Goal: Task Accomplishment & Management: Manage account settings

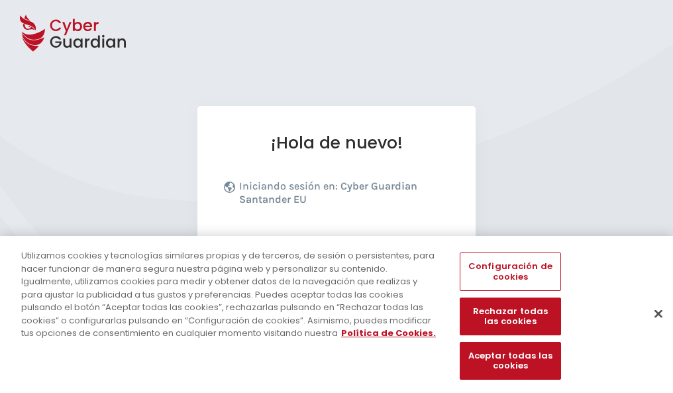
scroll to position [162, 0]
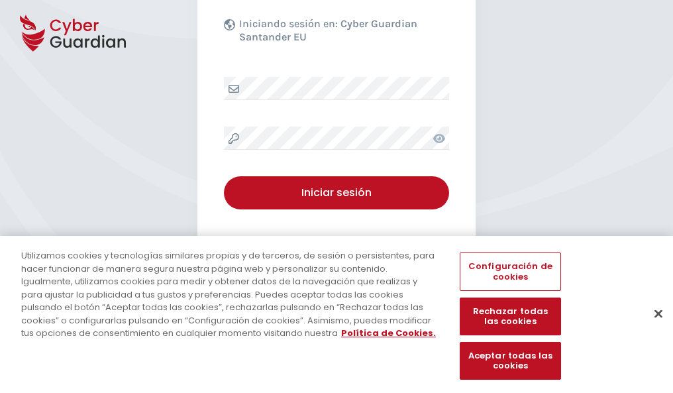
click at [652, 327] on button "Cerrar" at bounding box center [658, 313] width 29 height 29
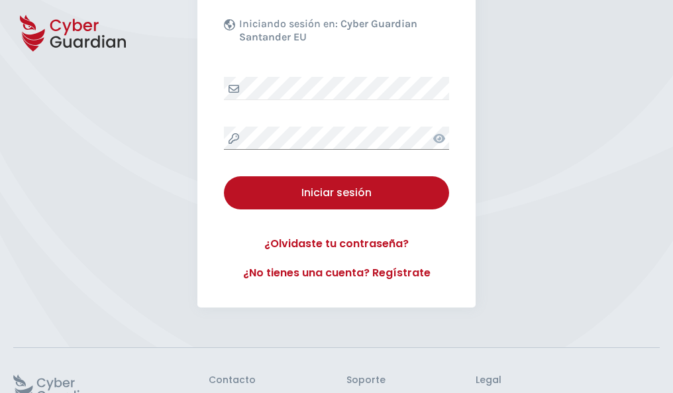
scroll to position [258, 0]
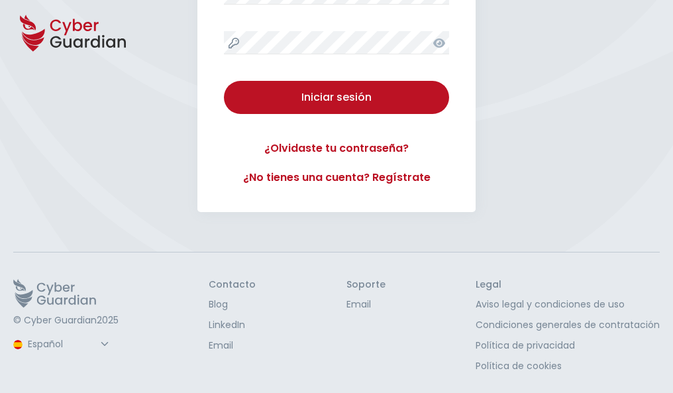
click at [224, 81] on button "Iniciar sesión" at bounding box center [336, 97] width 225 height 33
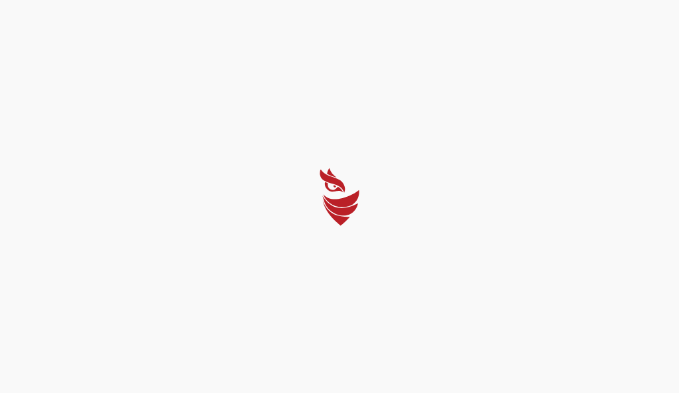
select select "English"
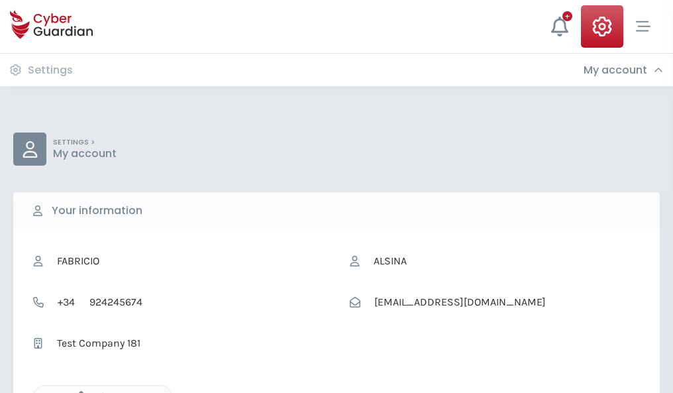
click at [78, 392] on icon "button" at bounding box center [77, 396] width 11 height 11
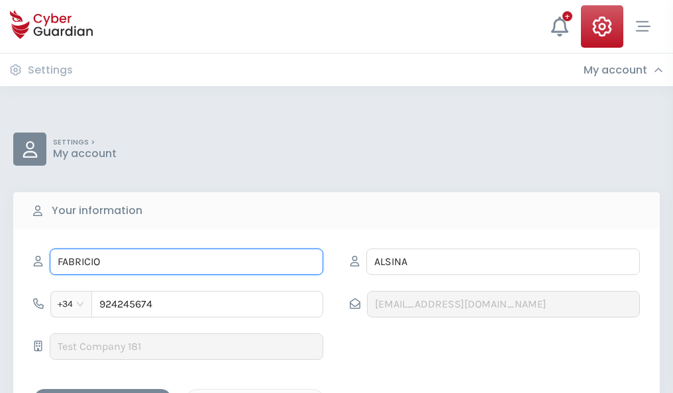
click at [186, 262] on input "FABRICIO" at bounding box center [187, 262] width 274 height 27
type input "F"
type input "Fabiana"
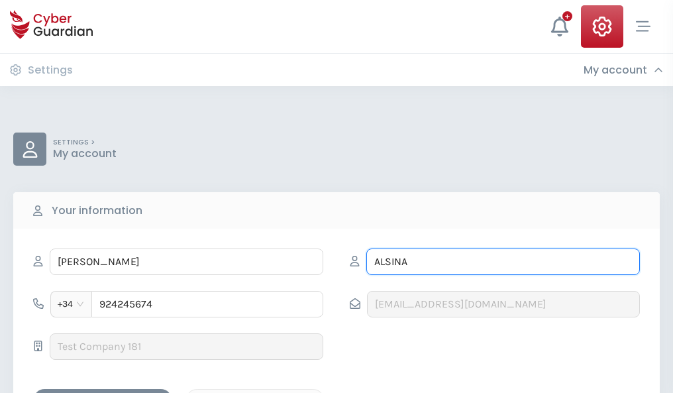
click at [503, 262] on input "ALSINA" at bounding box center [503, 262] width 274 height 27
type input "A"
type input "Martin"
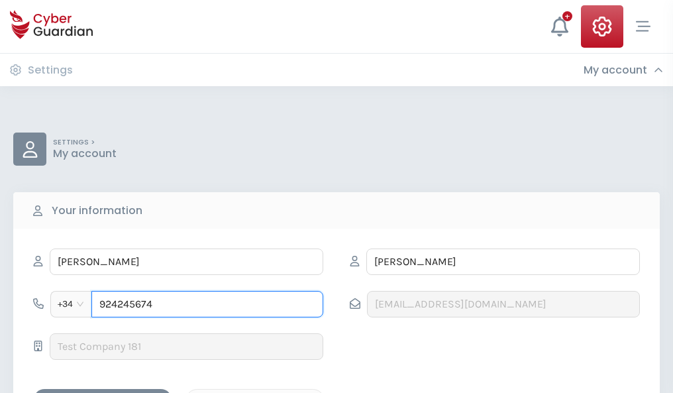
click at [207, 304] on input "924245674" at bounding box center [207, 304] width 232 height 27
type input "9"
type input "885355445"
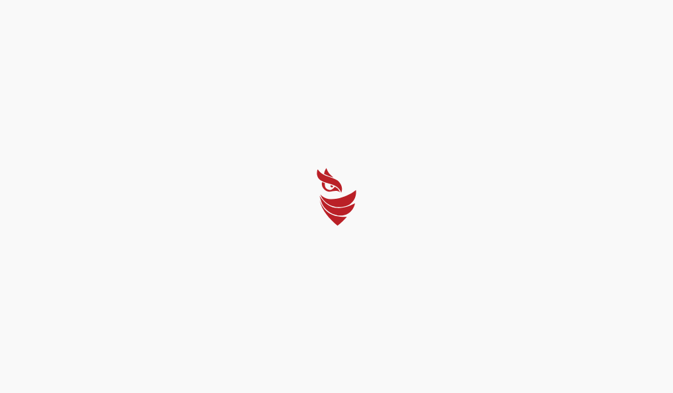
select select "English"
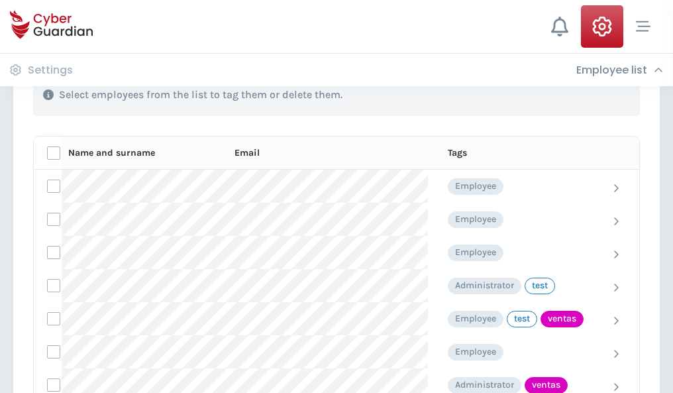
scroll to position [600, 0]
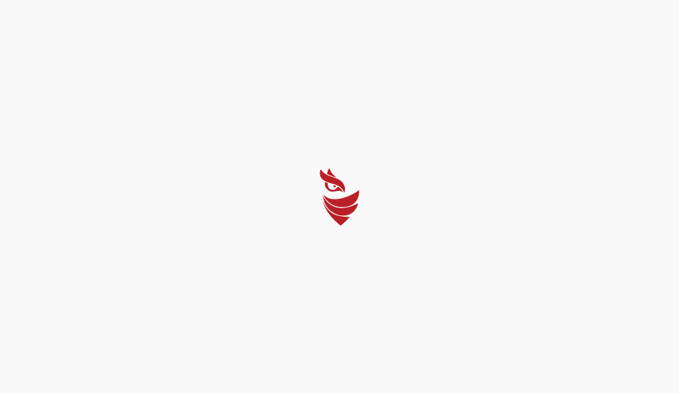
select select "English"
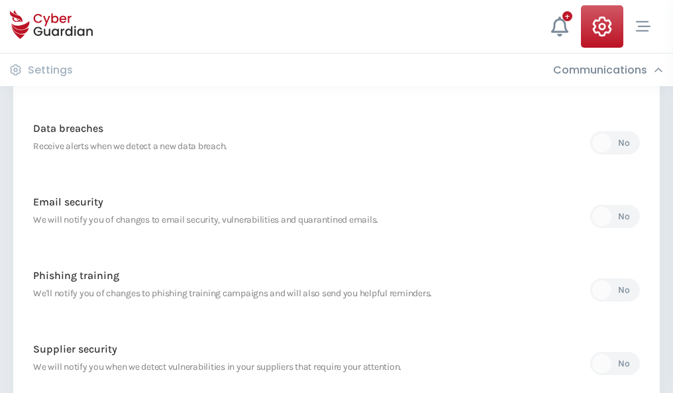
scroll to position [698, 0]
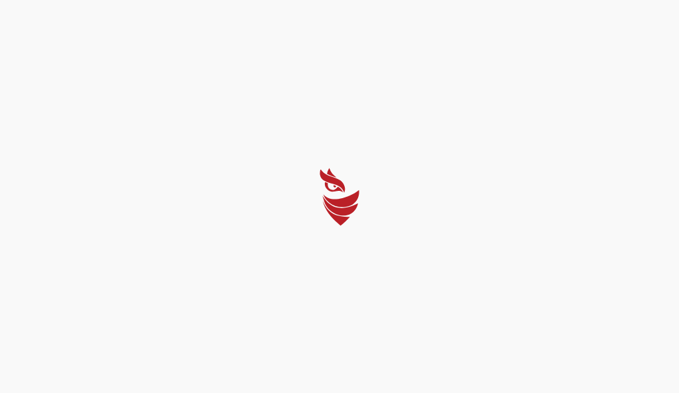
select select "English"
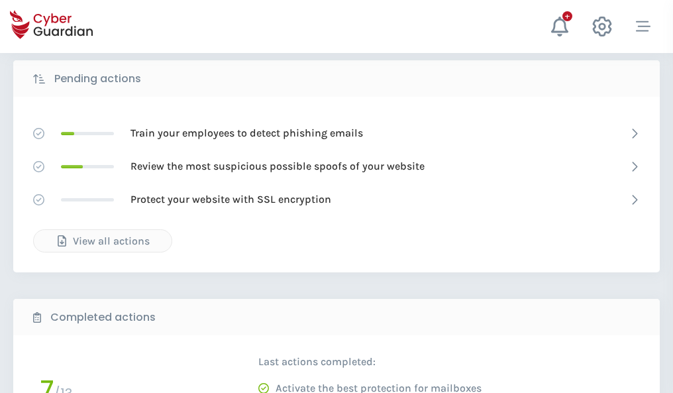
scroll to position [734, 0]
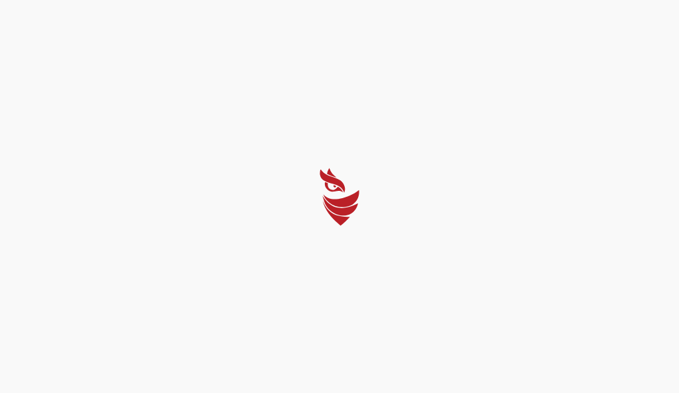
select select "English"
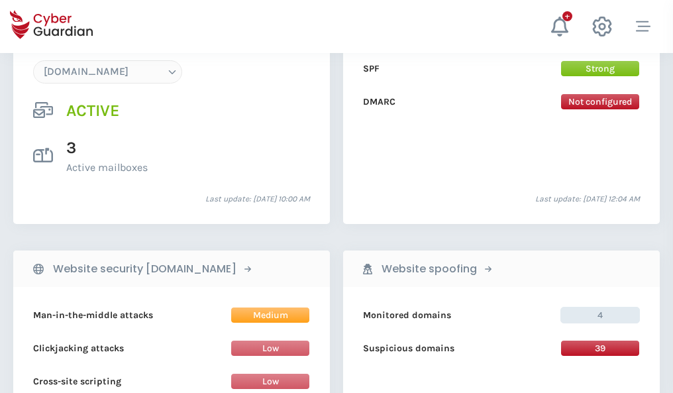
scroll to position [1412, 0]
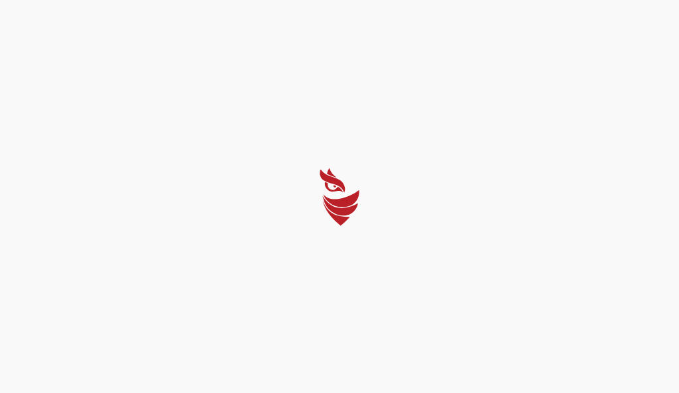
select select "English"
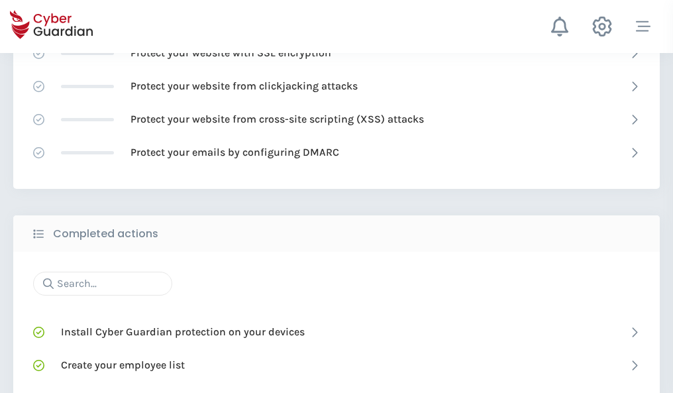
scroll to position [883, 0]
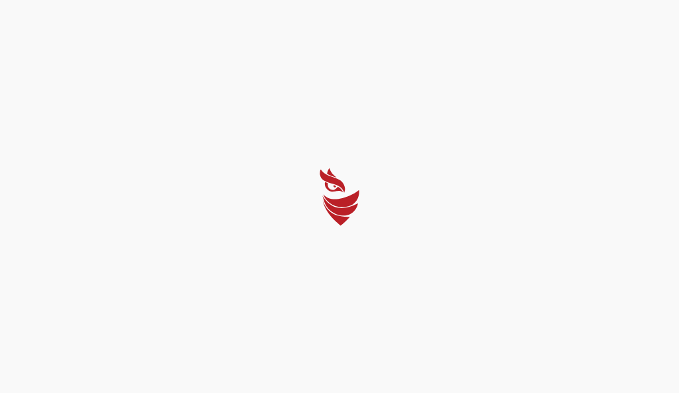
select select "English"
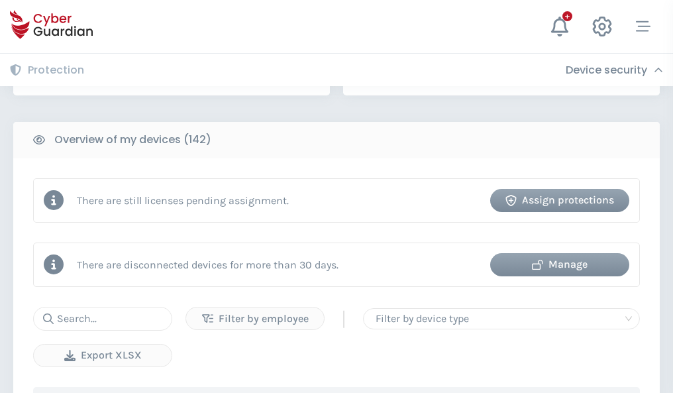
scroll to position [1284, 0]
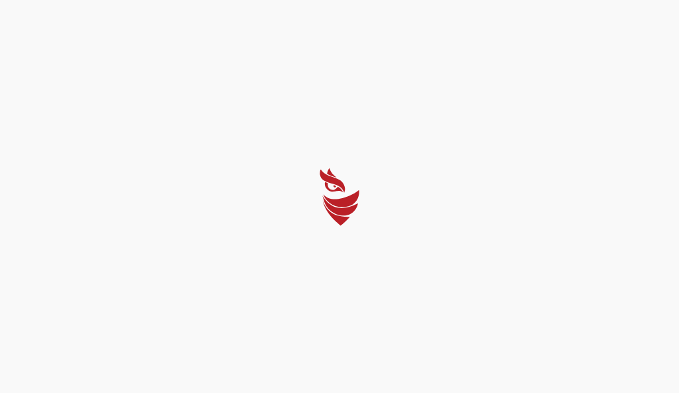
select select "English"
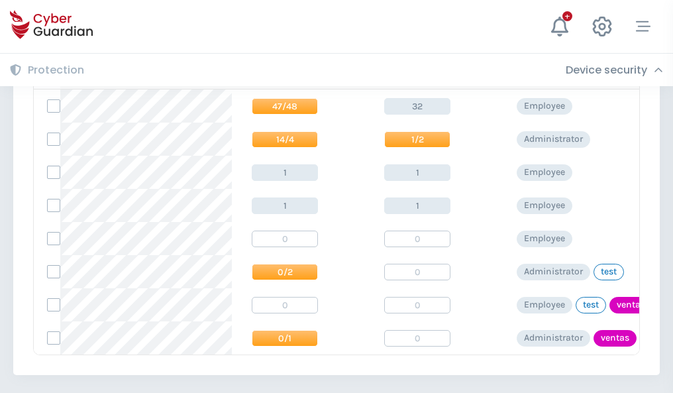
scroll to position [615, 0]
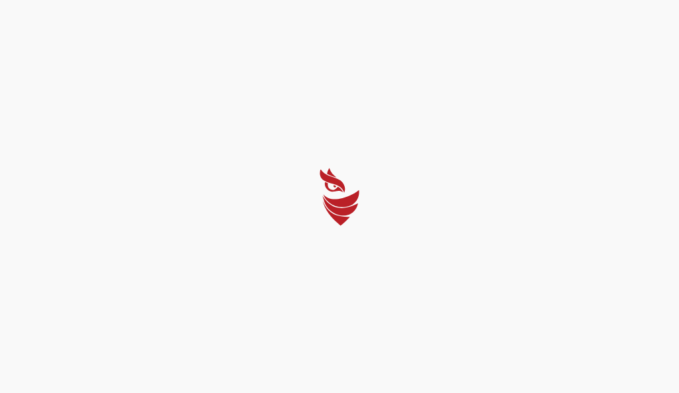
select select "English"
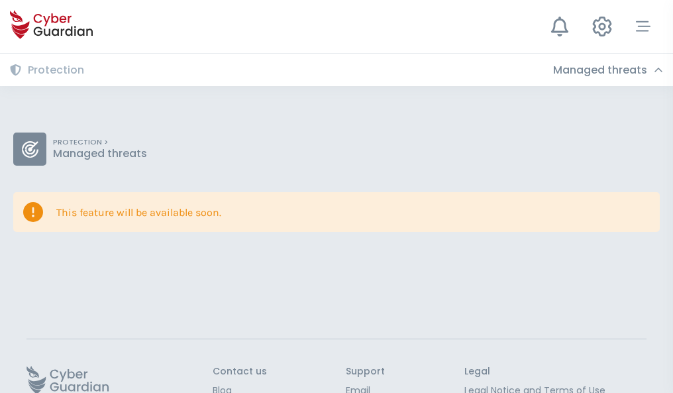
scroll to position [86, 0]
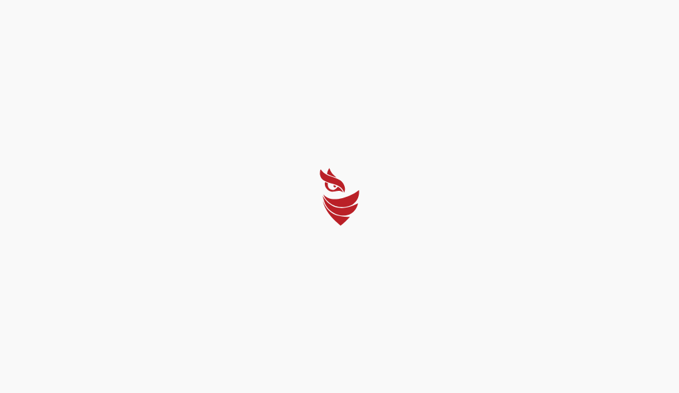
select select "English"
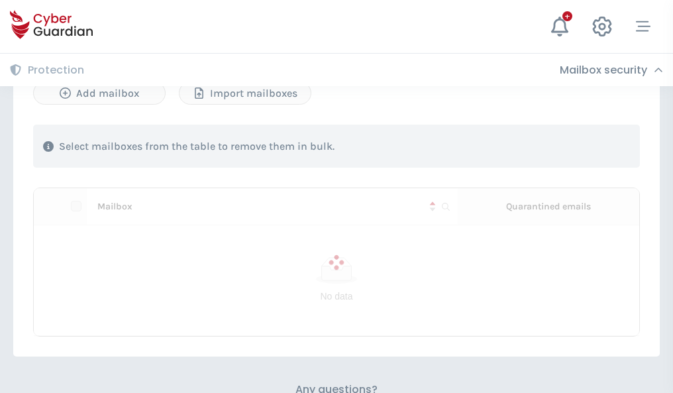
scroll to position [567, 0]
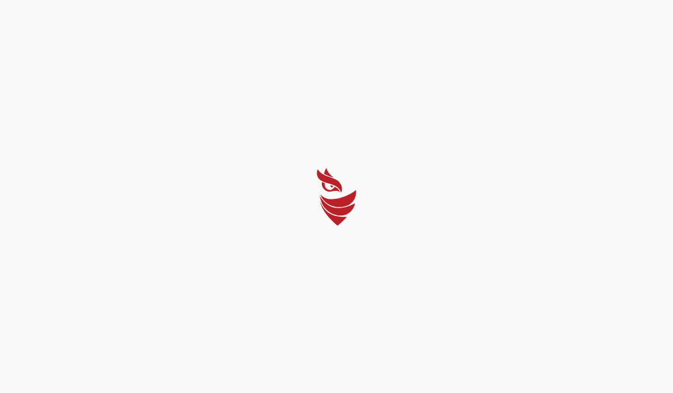
select select "English"
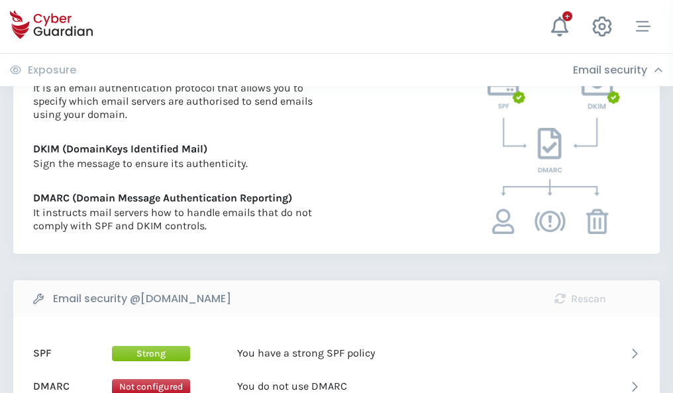
scroll to position [715, 0]
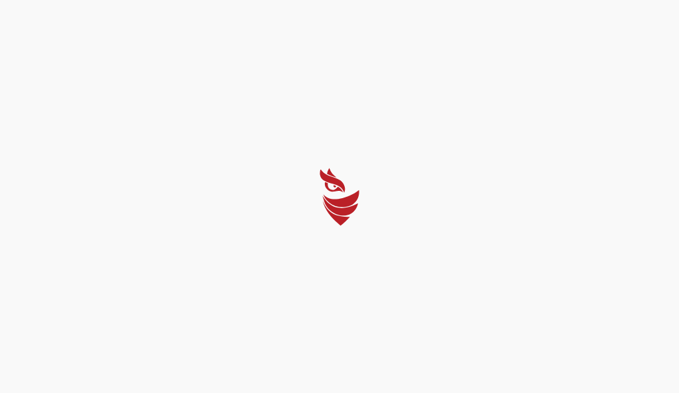
select select "English"
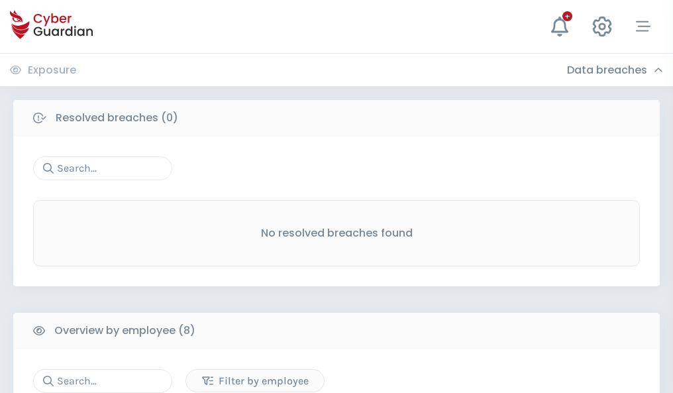
scroll to position [1129, 0]
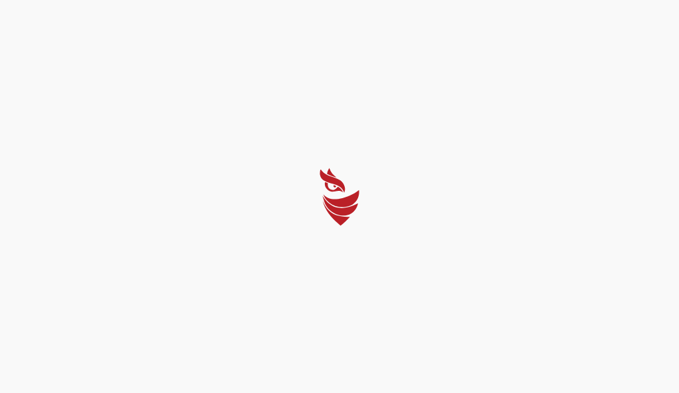
select select "English"
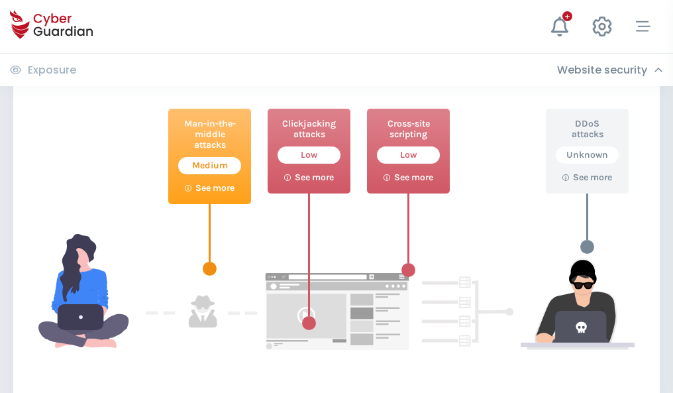
scroll to position [722, 0]
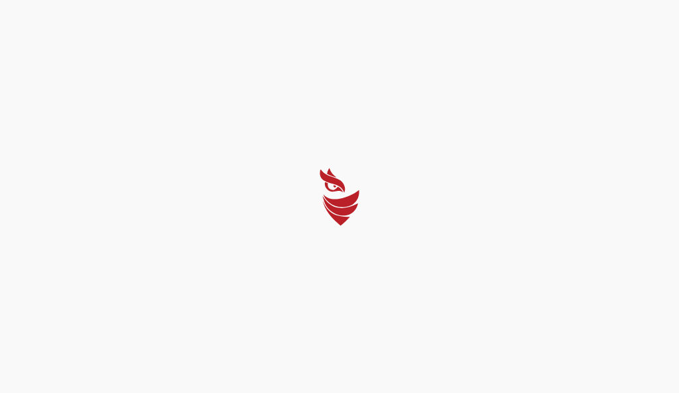
select select "English"
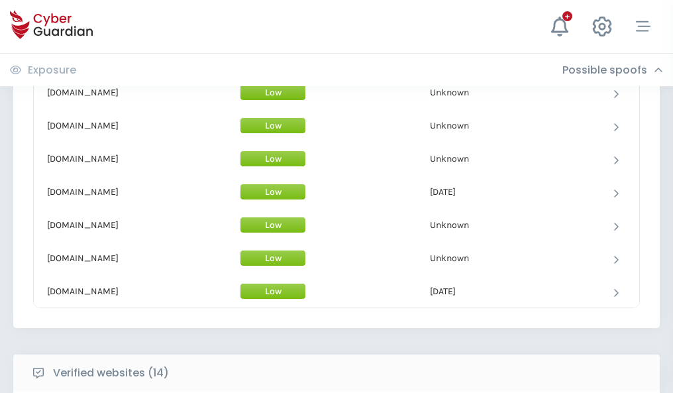
scroll to position [1292, 0]
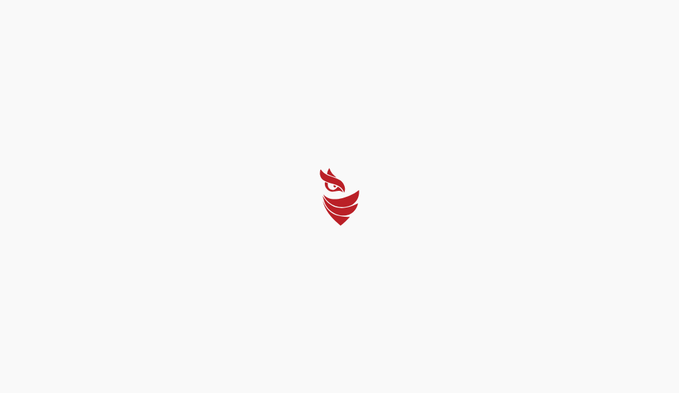
select select "English"
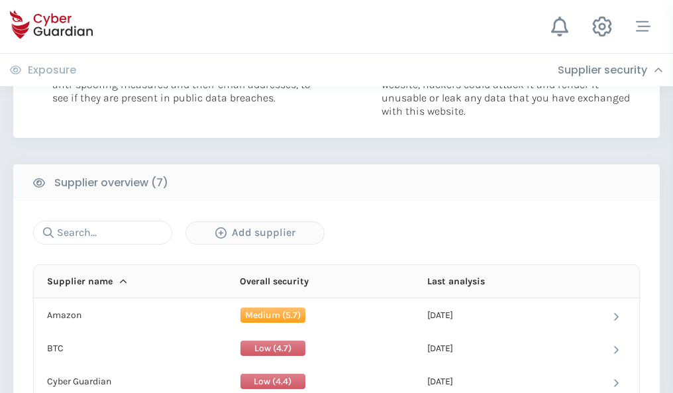
scroll to position [858, 0]
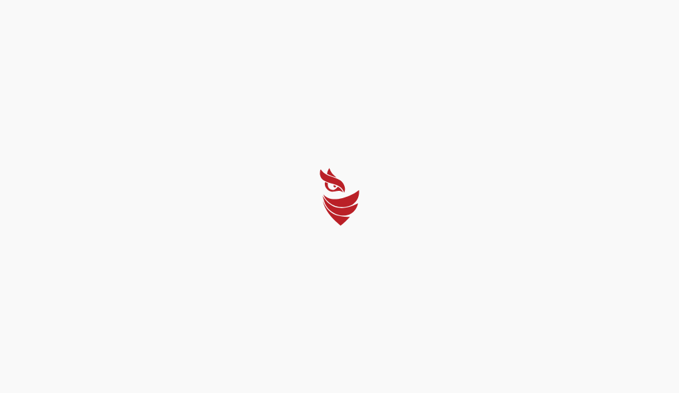
select select "English"
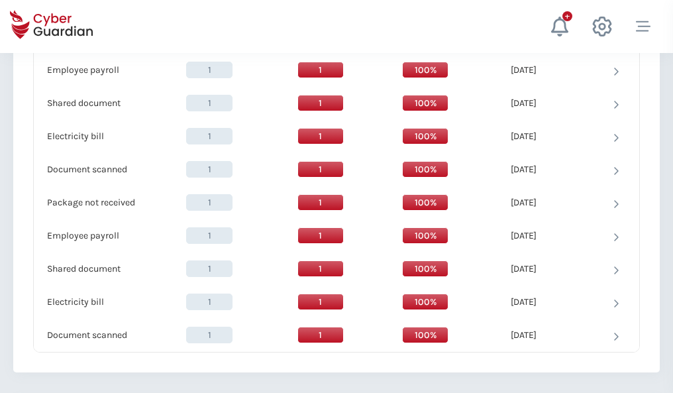
scroll to position [1358, 0]
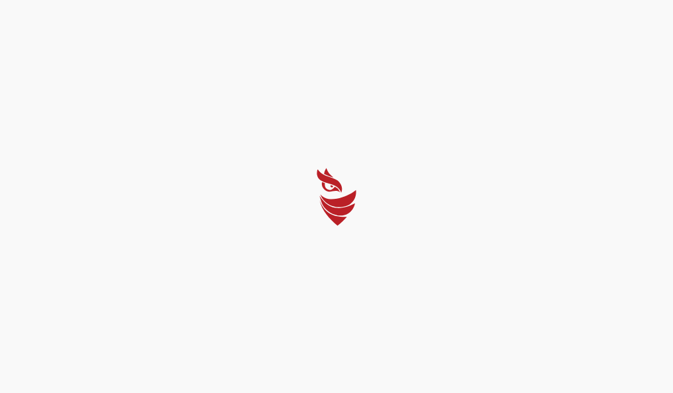
select select "English"
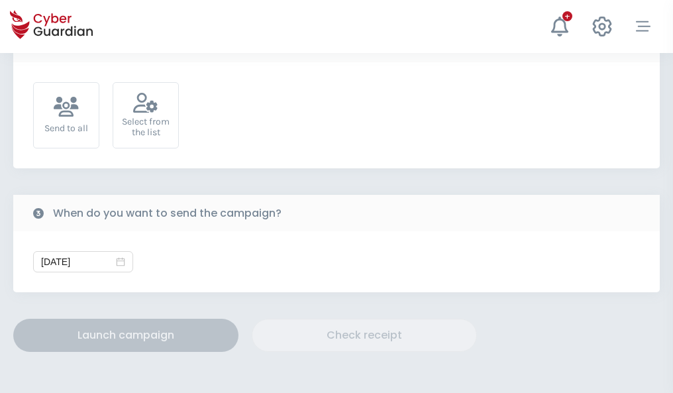
scroll to position [485, 0]
